Goal: Information Seeking & Learning: Learn about a topic

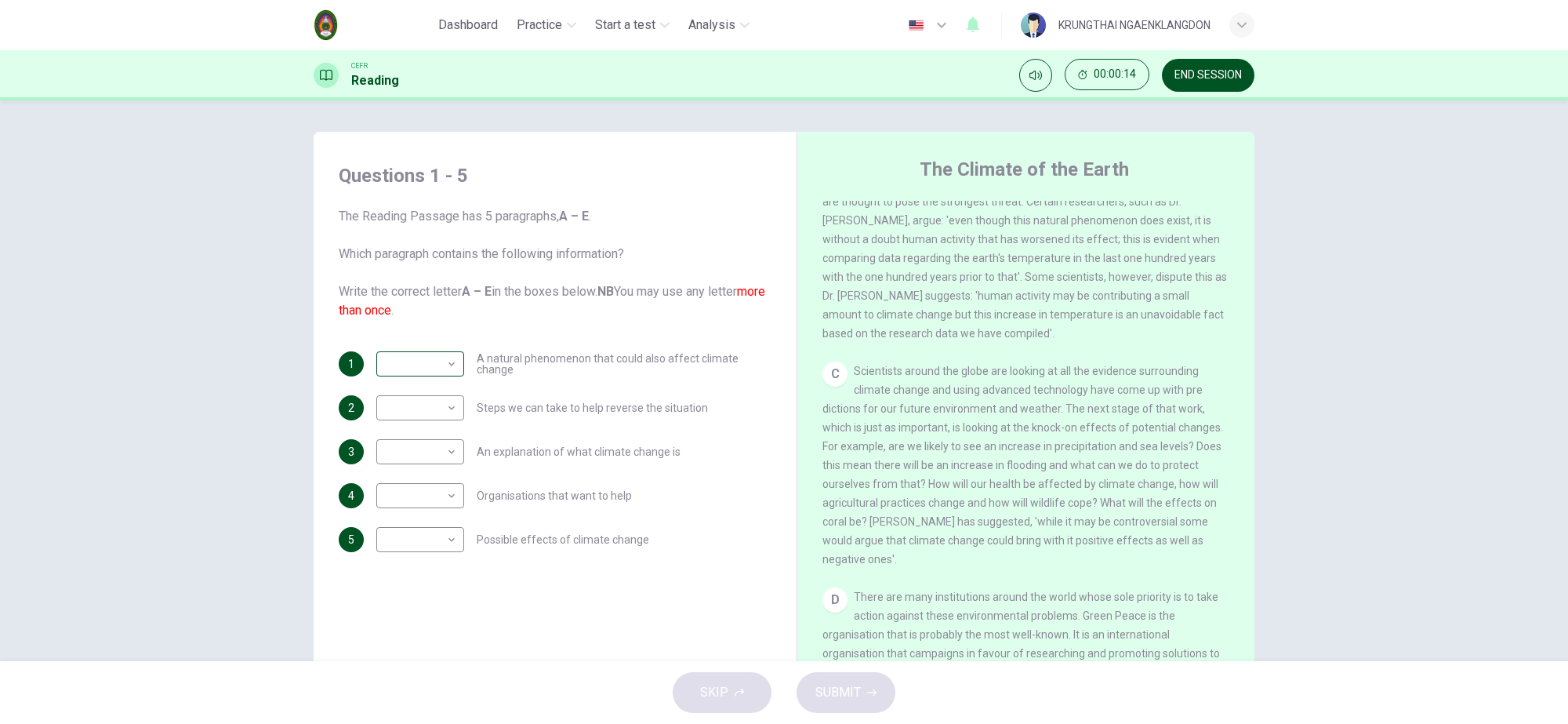
scroll to position [585, 0]
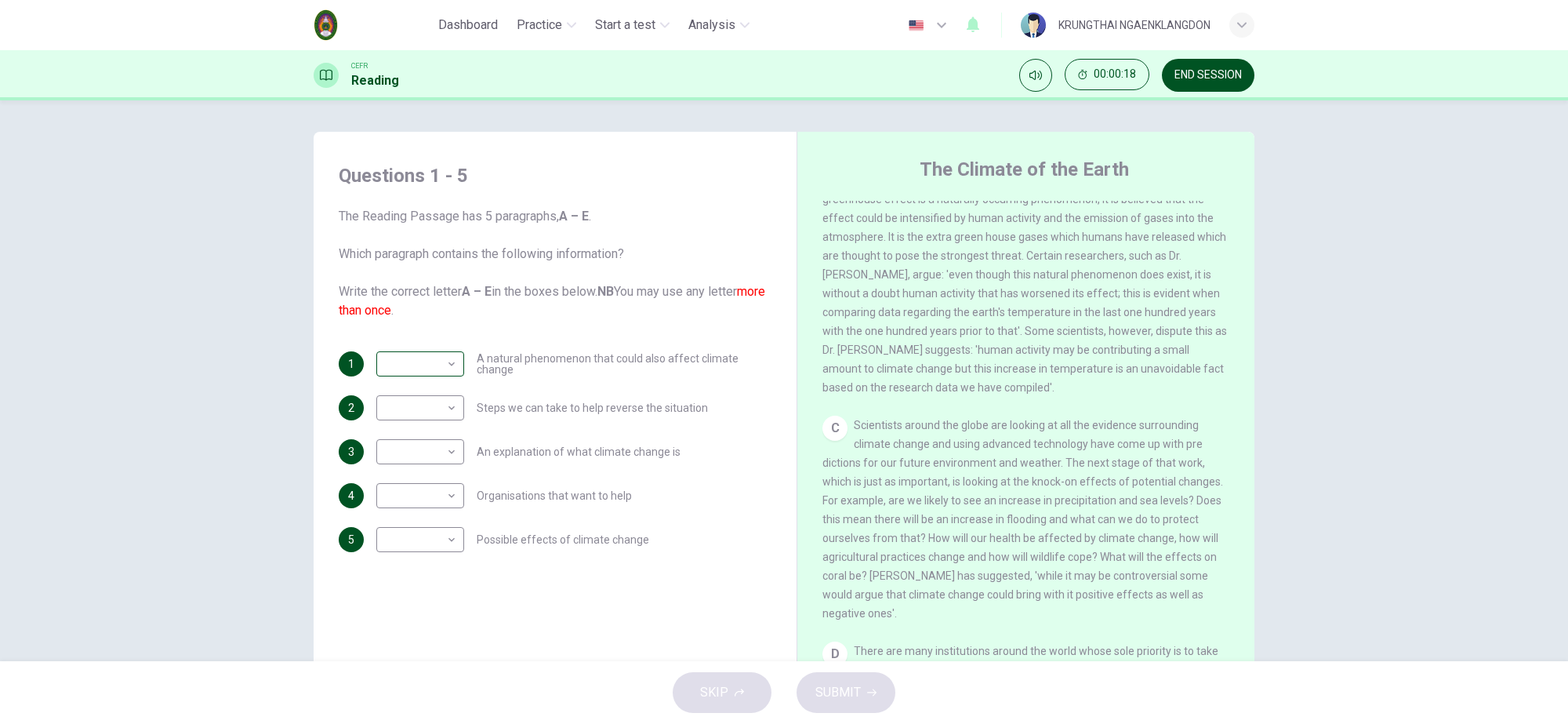
click at [385, 362] on fieldset "​" at bounding box center [421, 362] width 88 height 29
drag, startPoint x: 1185, startPoint y: 72, endPoint x: 865, endPoint y: 89, distance: 320.5
click at [1186, 72] on span "button" at bounding box center [1208, 75] width 92 height 33
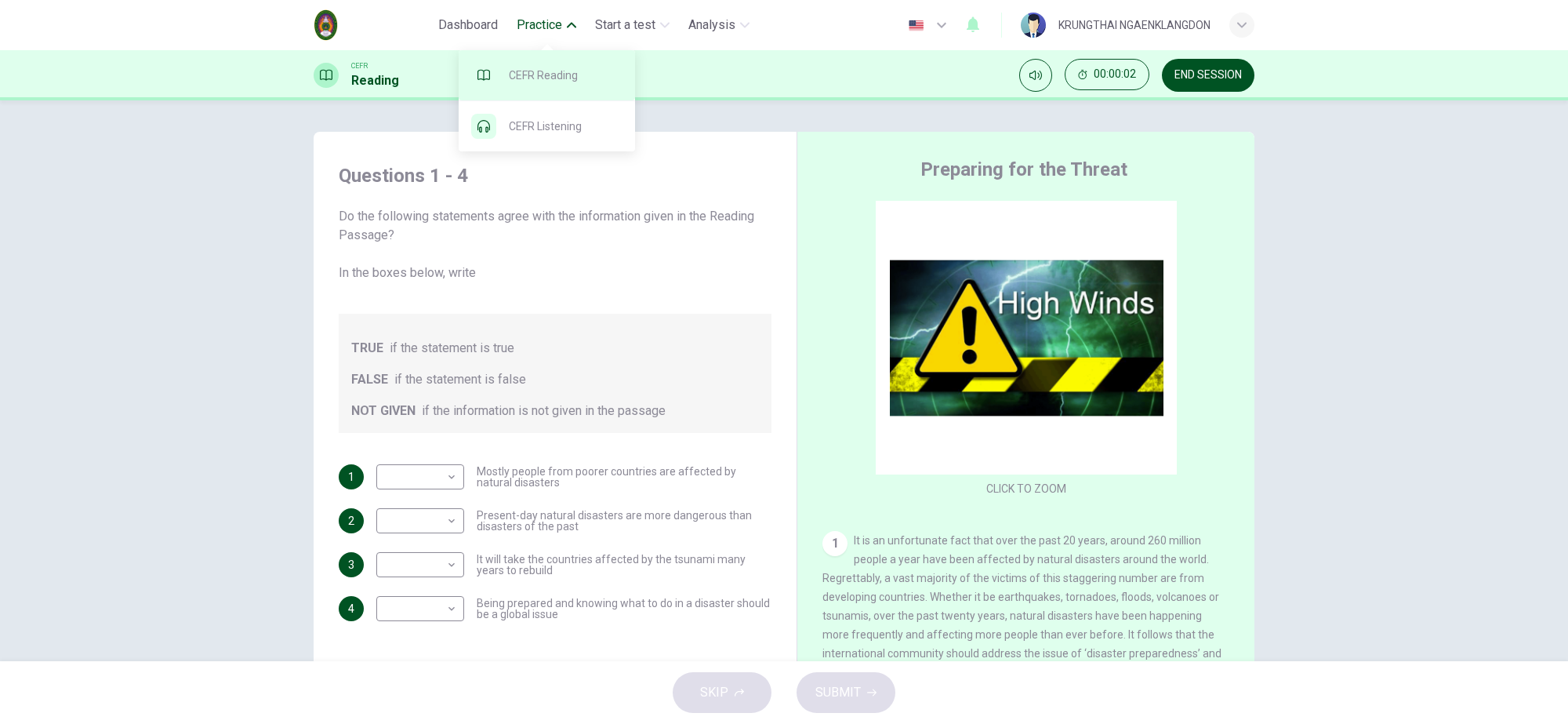
click at [554, 67] on span at bounding box center [547, 76] width 176 height 51
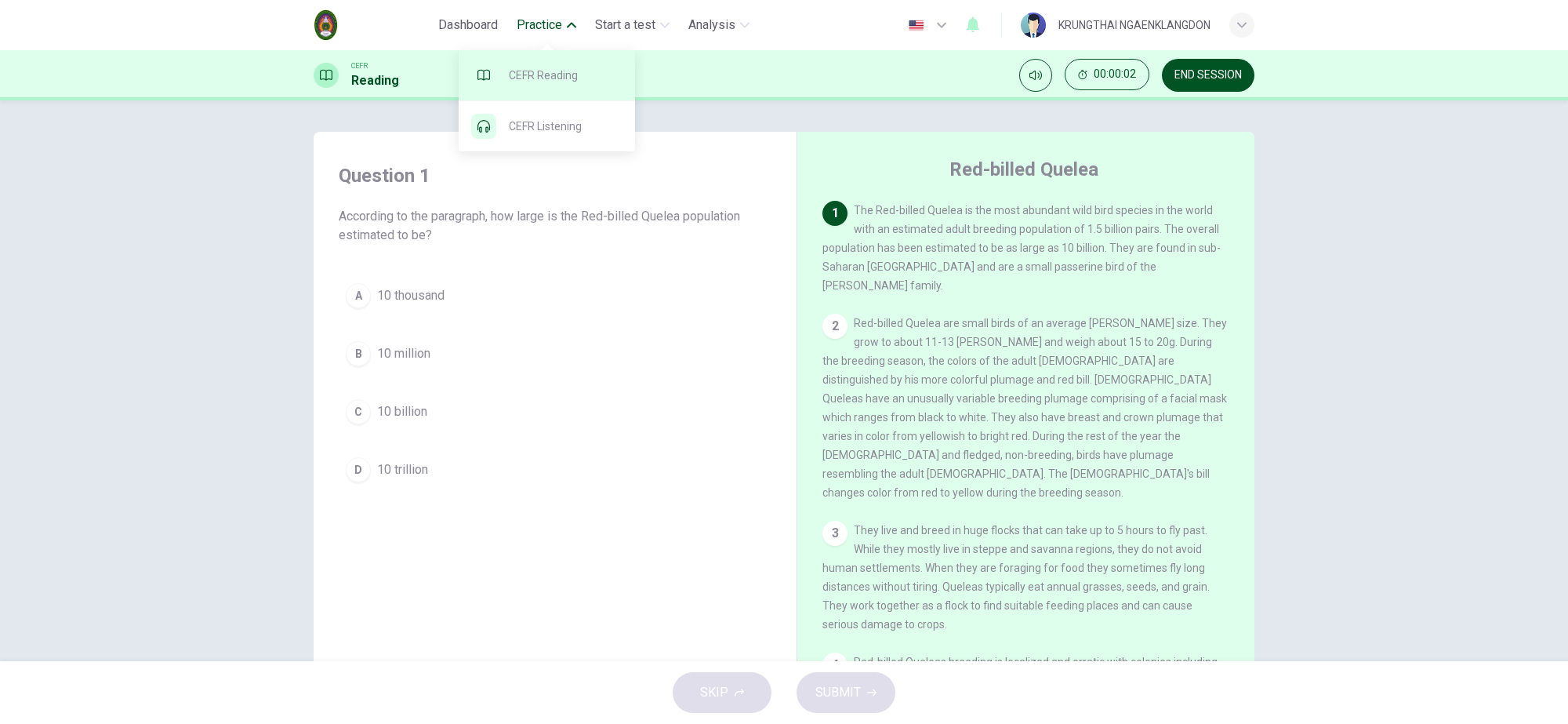
click at [543, 71] on span at bounding box center [547, 76] width 176 height 51
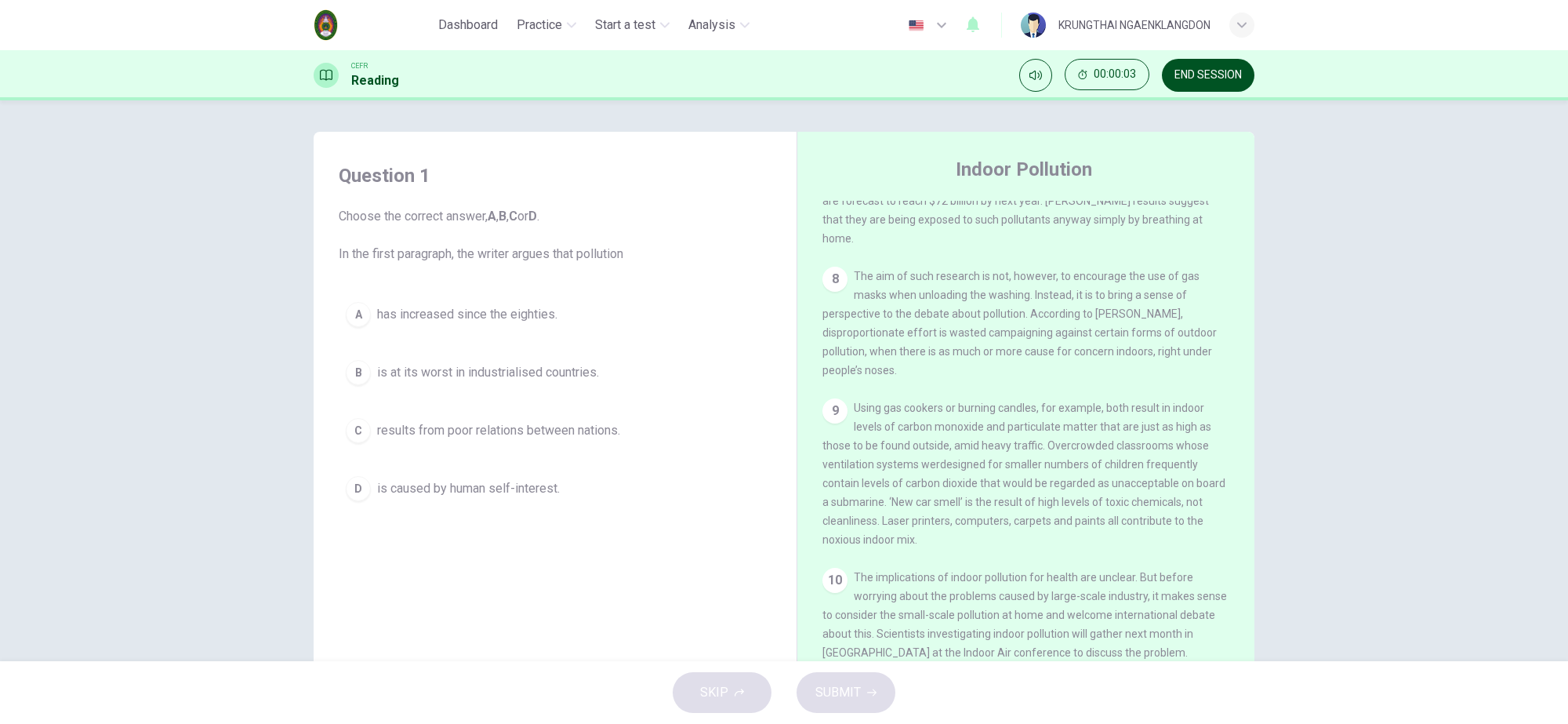
scroll to position [1486, 0]
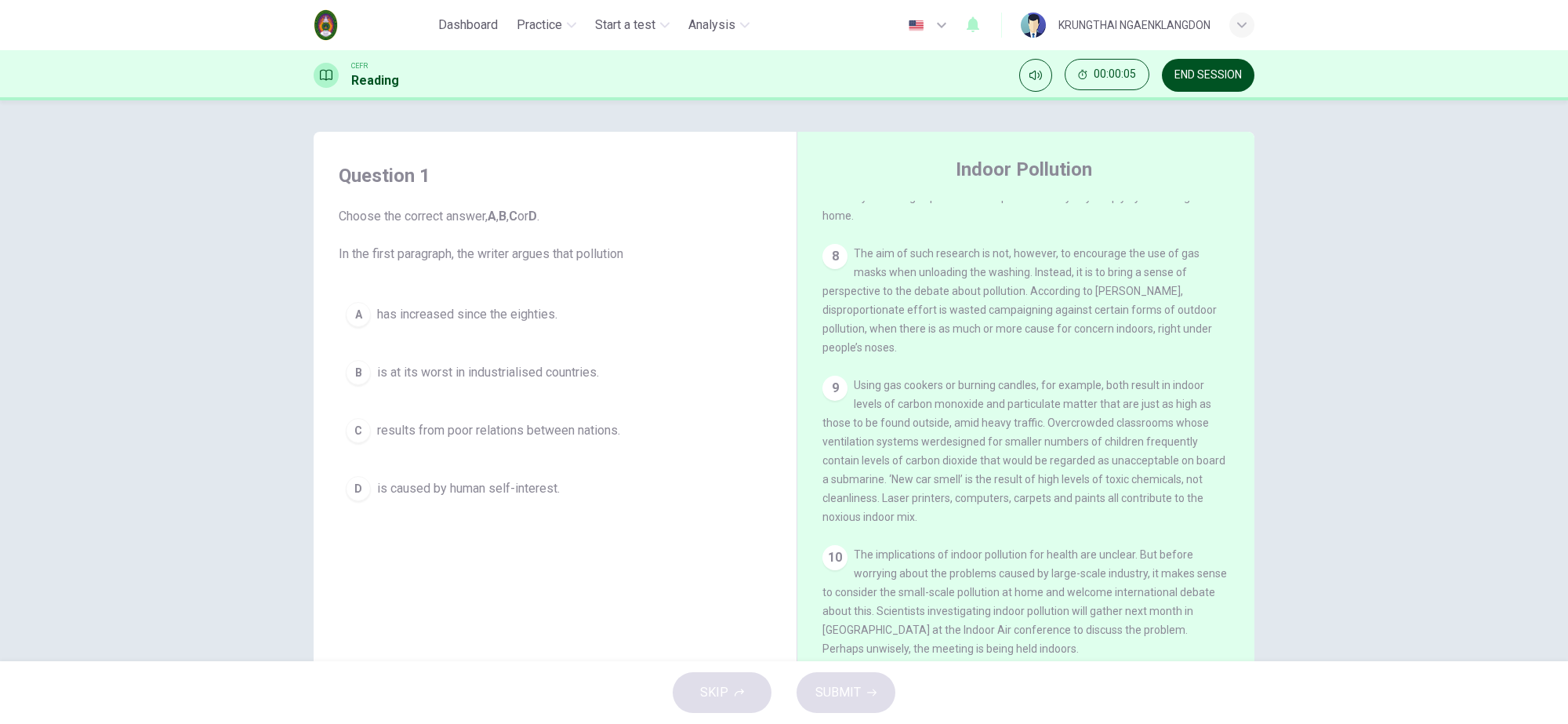
drag, startPoint x: 829, startPoint y: 377, endPoint x: 926, endPoint y: 417, distance: 104.9
click at [926, 417] on div "9 Using gas cookers or burning candles, for example, both result in indoor leve…" at bounding box center [1027, 451] width 408 height 151
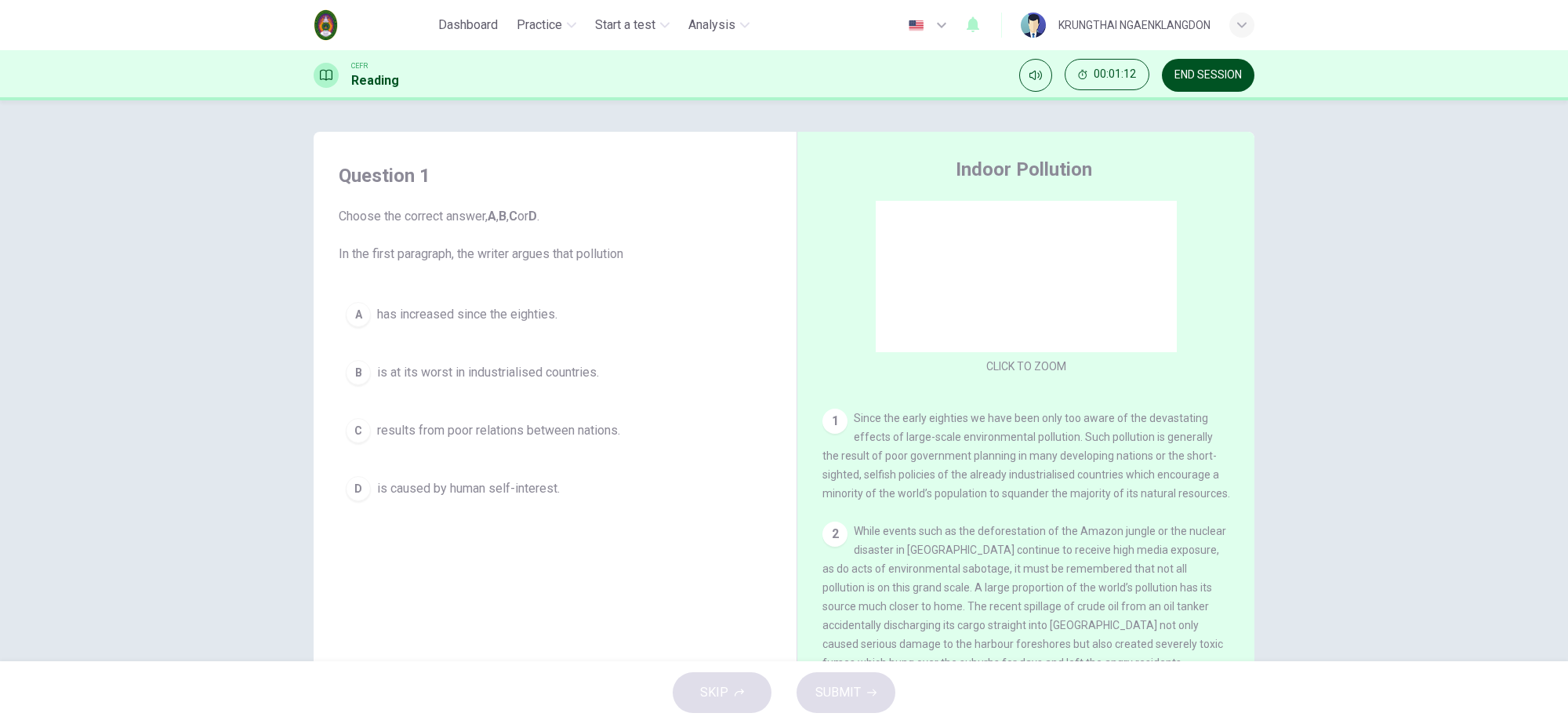
scroll to position [114, 0]
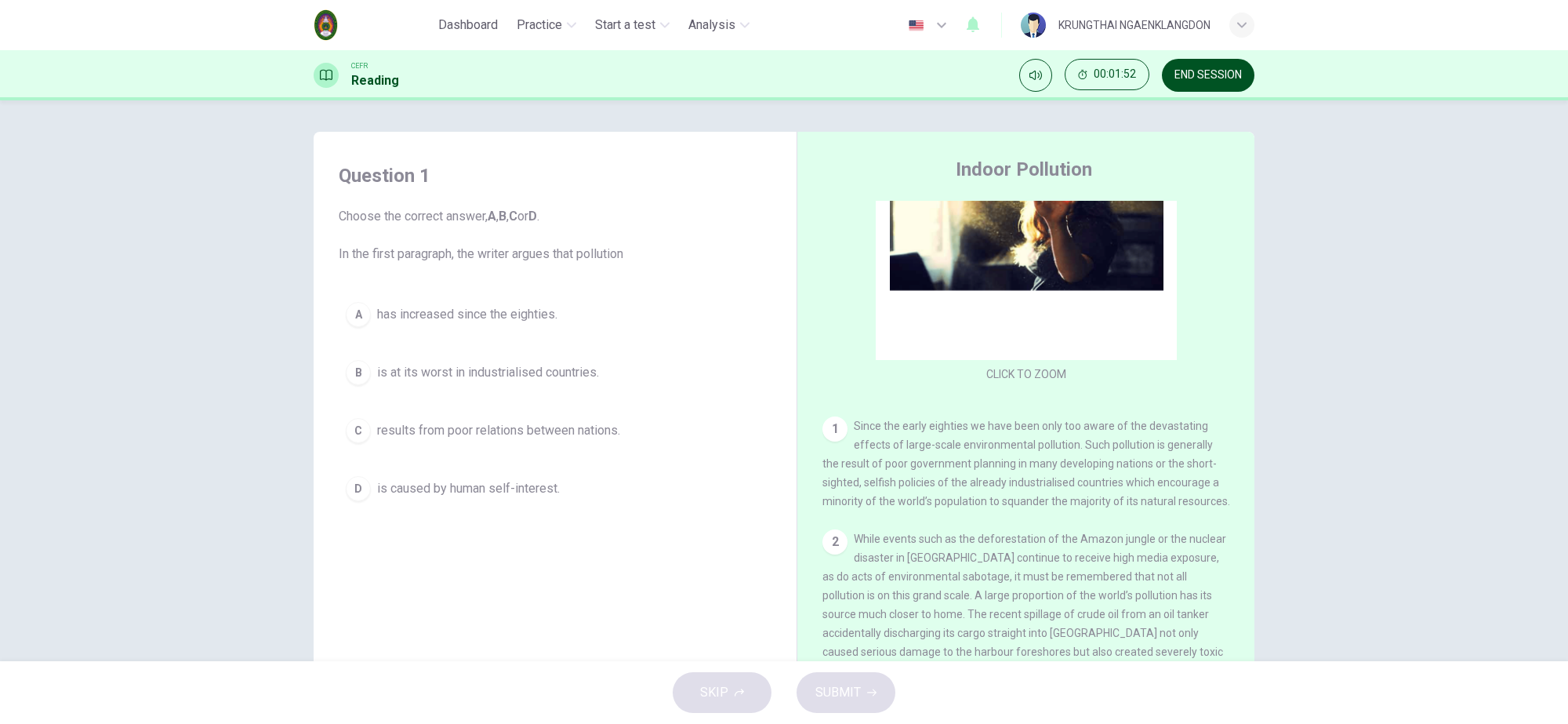
click at [1195, 65] on span "button" at bounding box center [1208, 75] width 92 height 33
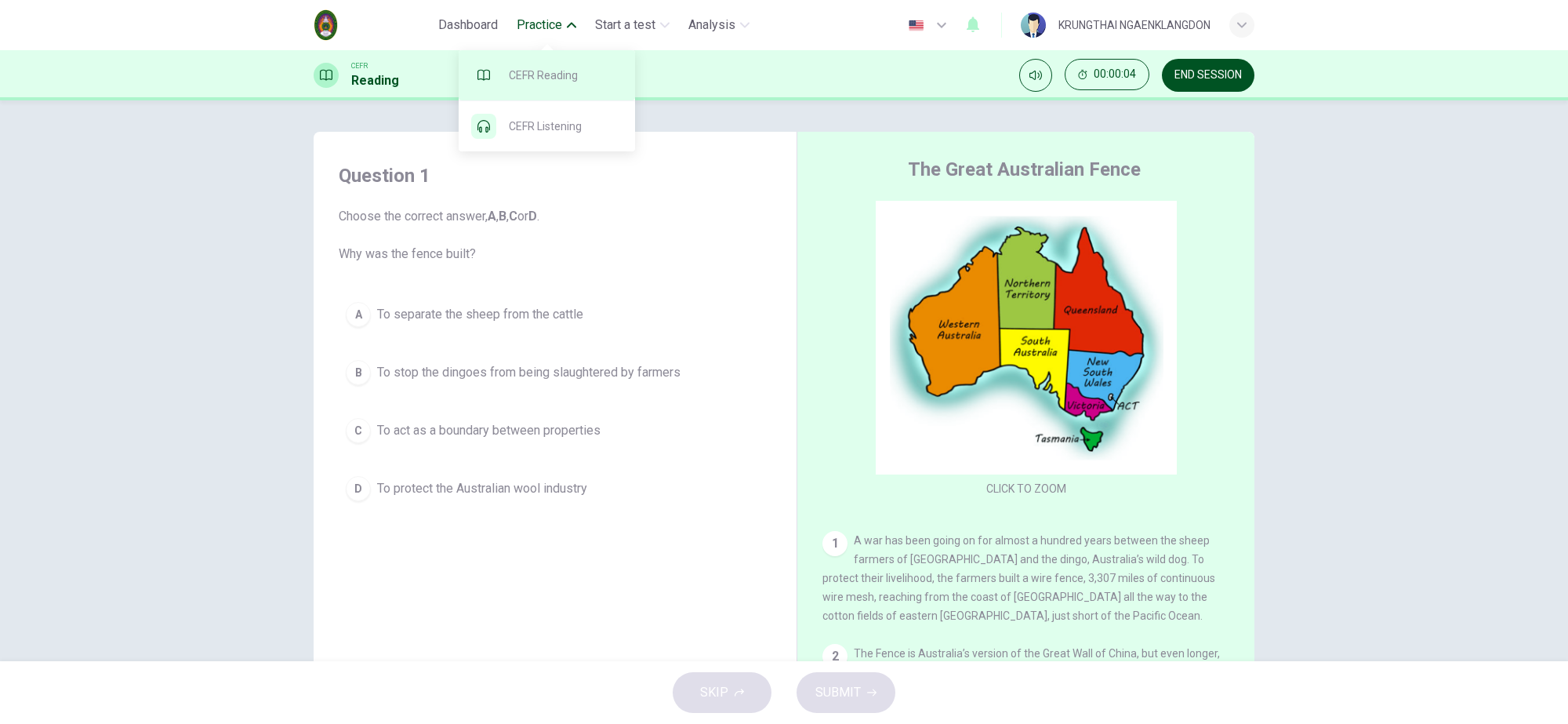
click at [561, 72] on span at bounding box center [547, 76] width 176 height 51
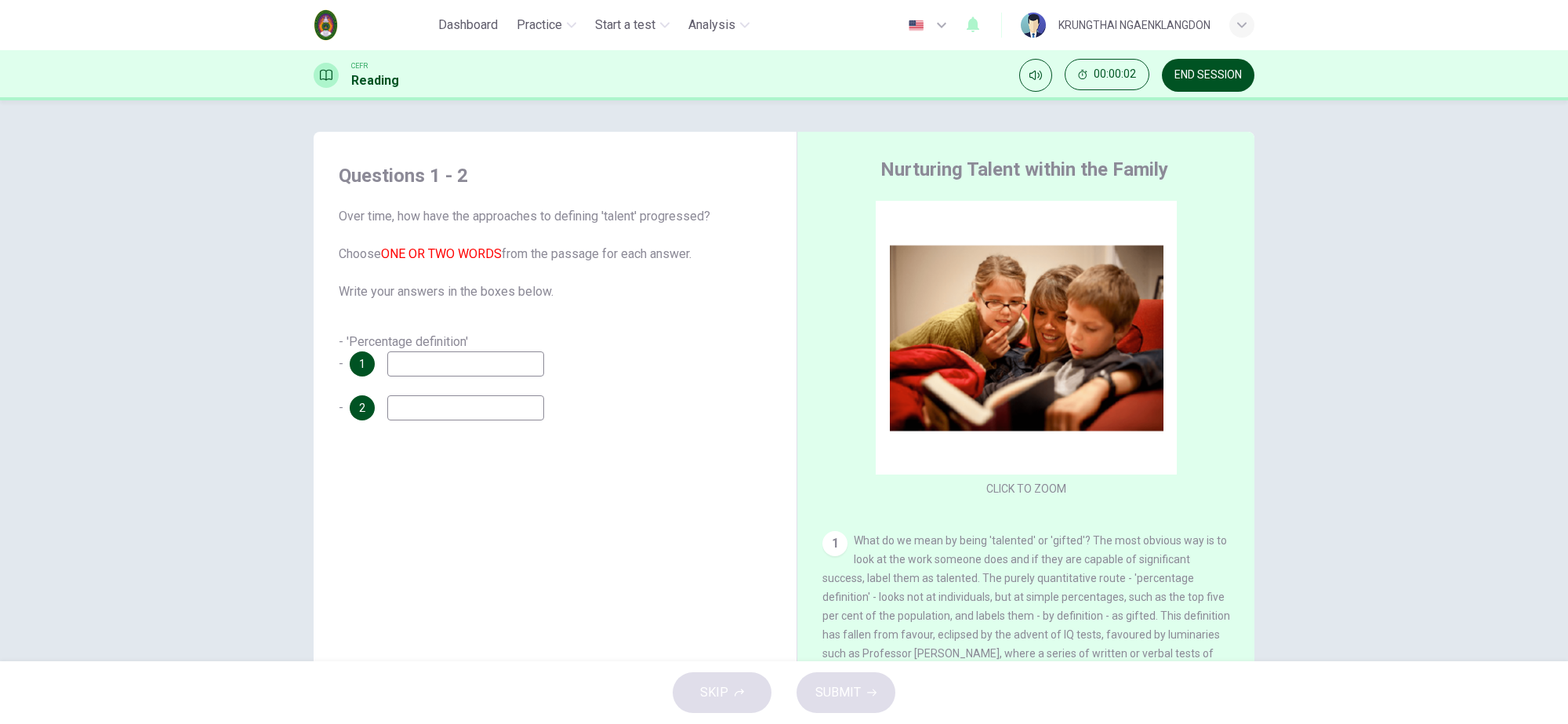
click at [1212, 80] on span "button" at bounding box center [1208, 75] width 92 height 33
